Goal: Task Accomplishment & Management: Manage account settings

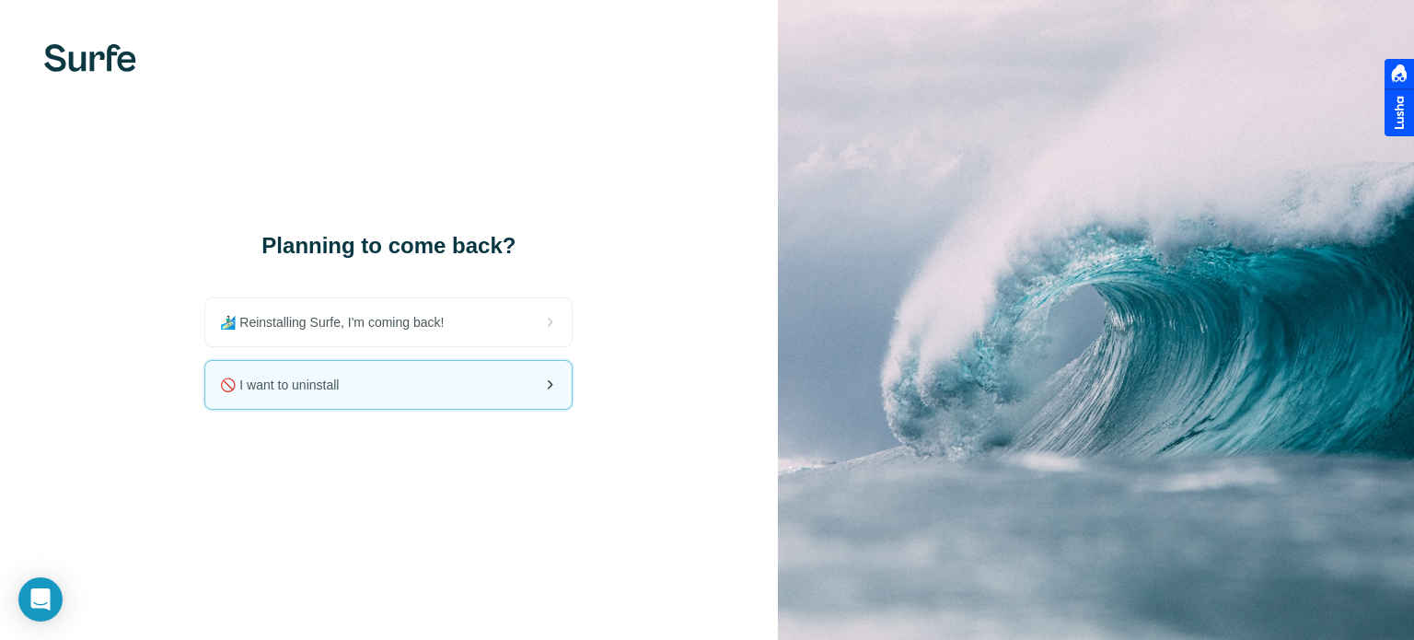
click at [244, 382] on span "🚫 I want to uninstall" at bounding box center [287, 385] width 134 height 18
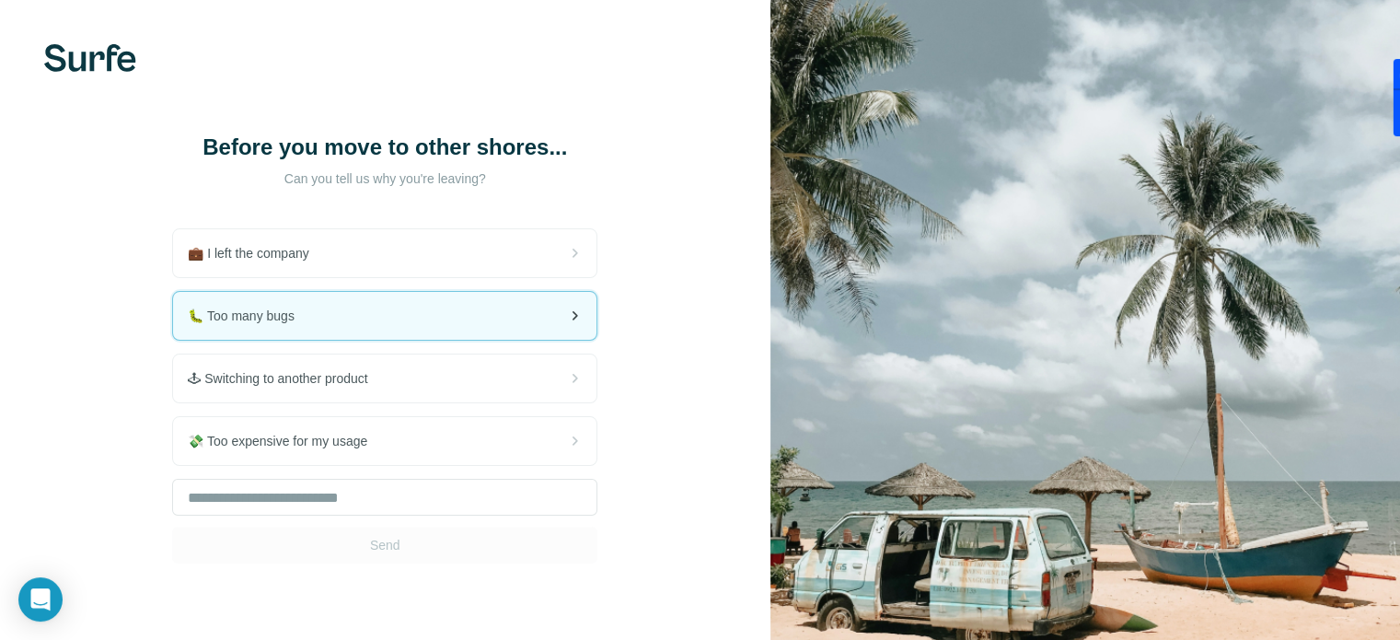
click at [301, 331] on div "🐛 Too many bugs" at bounding box center [385, 316] width 424 height 48
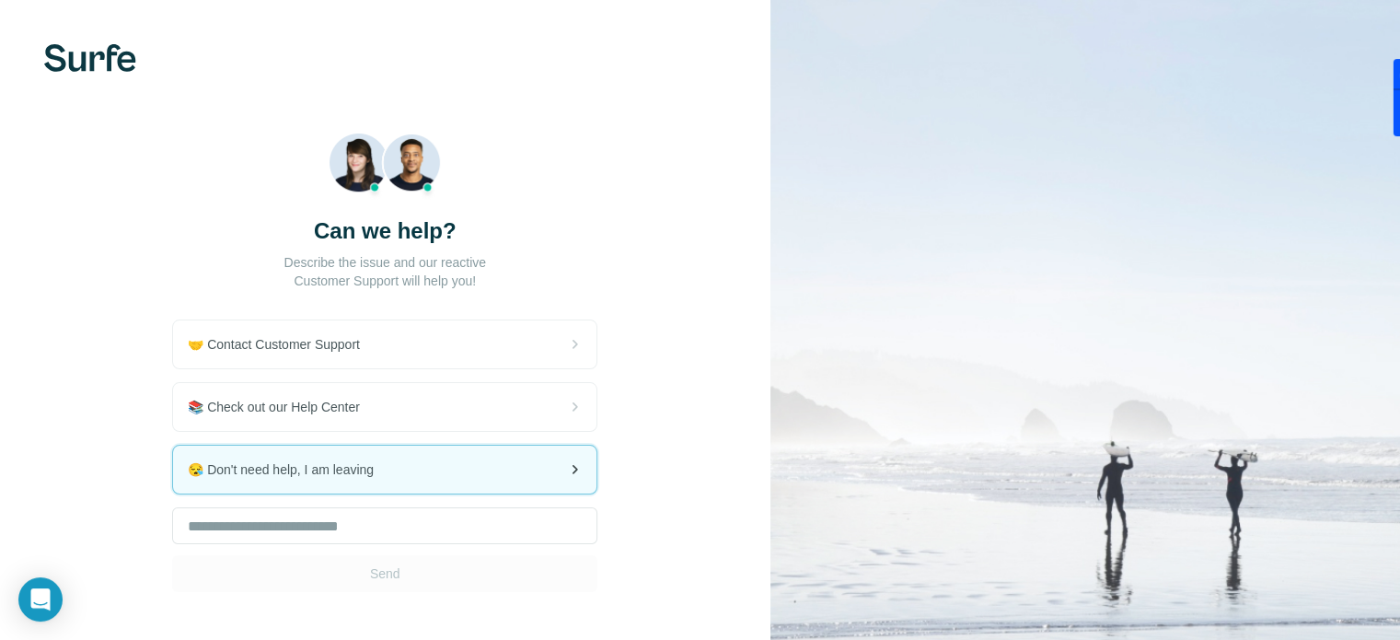
click at [291, 471] on span "😪 Don't need help, I am leaving" at bounding box center [288, 469] width 201 height 18
